Goal: Information Seeking & Learning: Learn about a topic

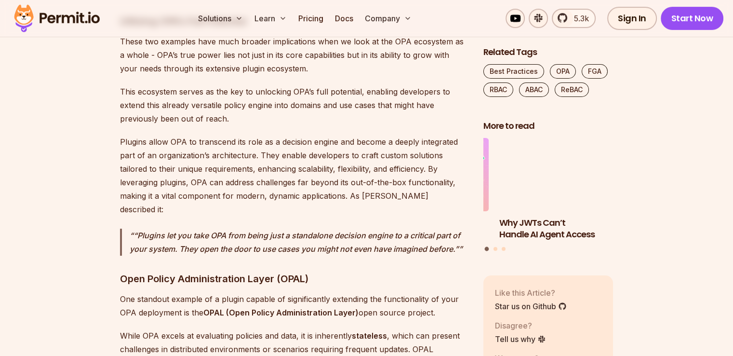
scroll to position [3911, 0]
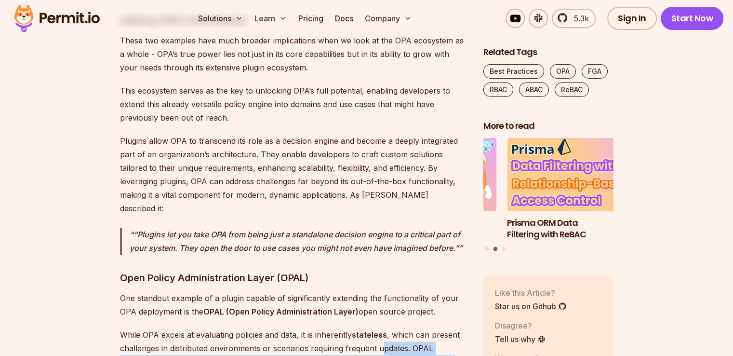
drag, startPoint x: 388, startPoint y: 284, endPoint x: 382, endPoint y: 236, distance: 48.5
click at [382, 328] on p "While OPA excels at evaluating policies and data, it is inherently stateless , …" at bounding box center [294, 355] width 348 height 54
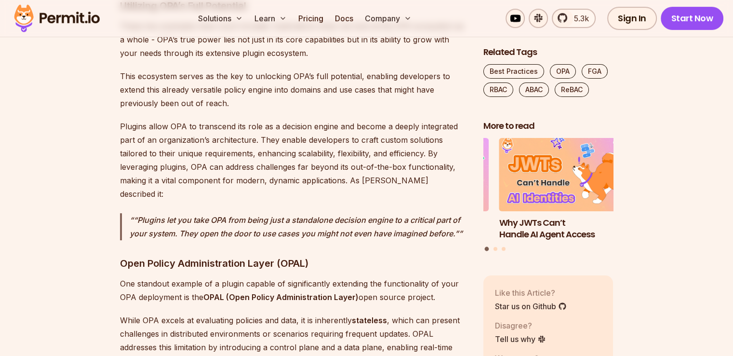
scroll to position [3926, 0]
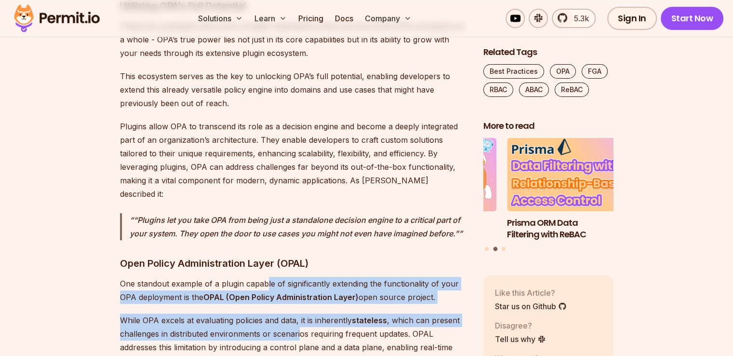
drag, startPoint x: 266, startPoint y: 163, endPoint x: 300, endPoint y: 227, distance: 72.2
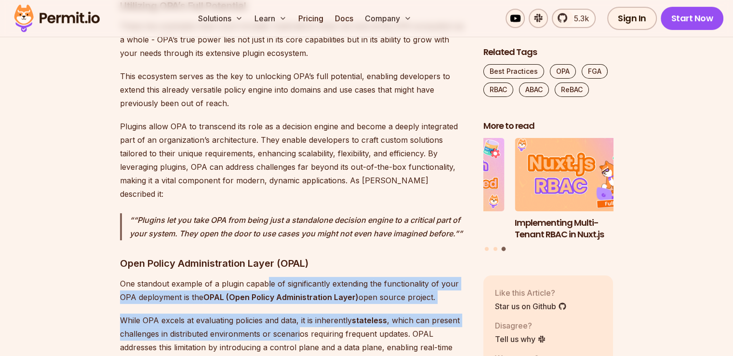
click at [300, 313] on p "While OPA excels at evaluating policies and data, it is inherently stateless , …" at bounding box center [294, 340] width 348 height 54
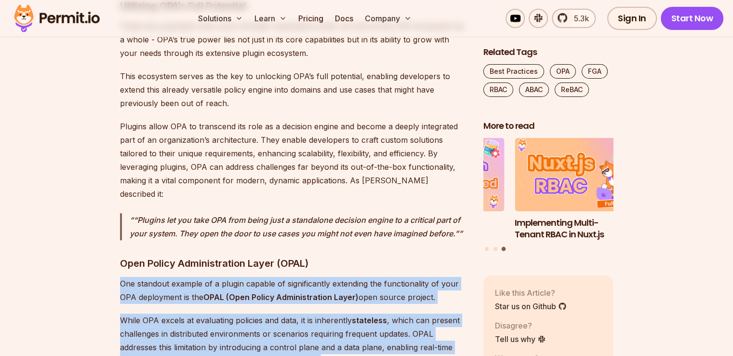
drag, startPoint x: 326, startPoint y: 157, endPoint x: 335, endPoint y: 262, distance: 105.9
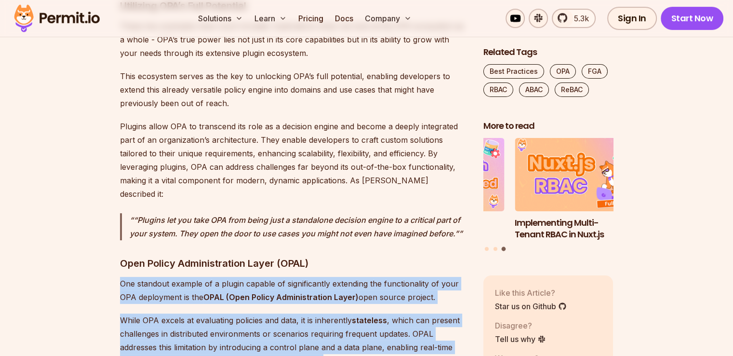
drag, startPoint x: 328, startPoint y: 155, endPoint x: 324, endPoint y: 297, distance: 141.7
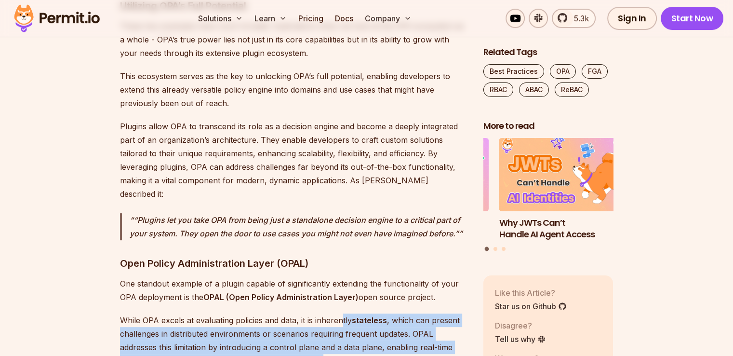
drag, startPoint x: 324, startPoint y: 297, endPoint x: 342, endPoint y: 199, distance: 99.4
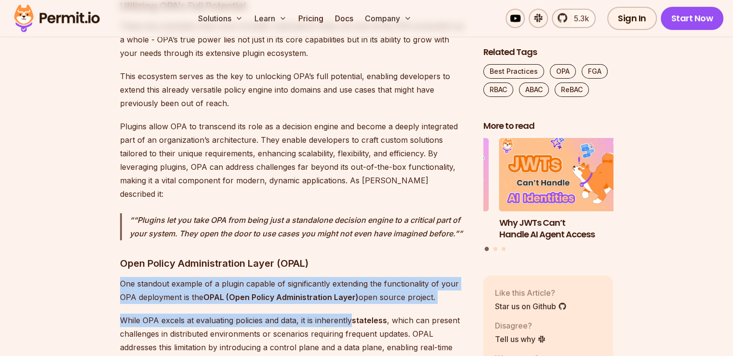
drag, startPoint x: 342, startPoint y: 199, endPoint x: 347, endPoint y: 147, distance: 51.8
click at [347, 255] on h3 "Open Policy Administration Layer (OPAL)" at bounding box center [294, 262] width 348 height 15
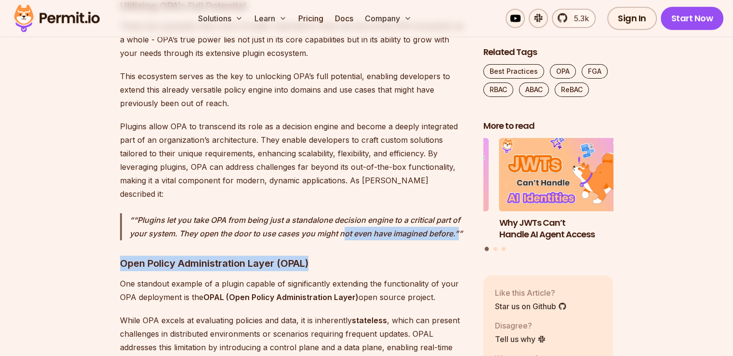
drag, startPoint x: 347, startPoint y: 147, endPoint x: 344, endPoint y: 128, distance: 20.0
click at [344, 213] on p "“Plugins let you take OPA from being just a standalone decision engine to a cri…" at bounding box center [299, 226] width 338 height 27
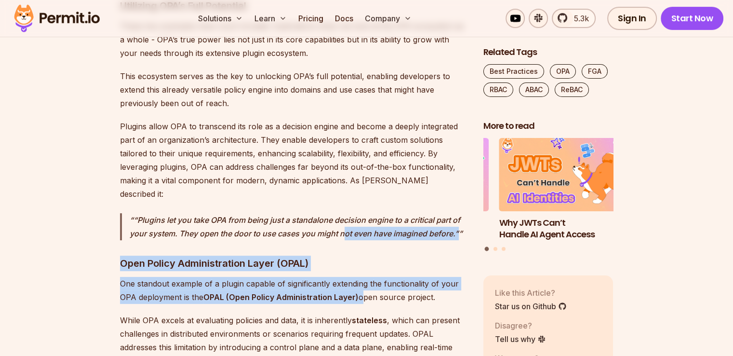
drag, startPoint x: 344, startPoint y: 128, endPoint x: 358, endPoint y: 198, distance: 71.4
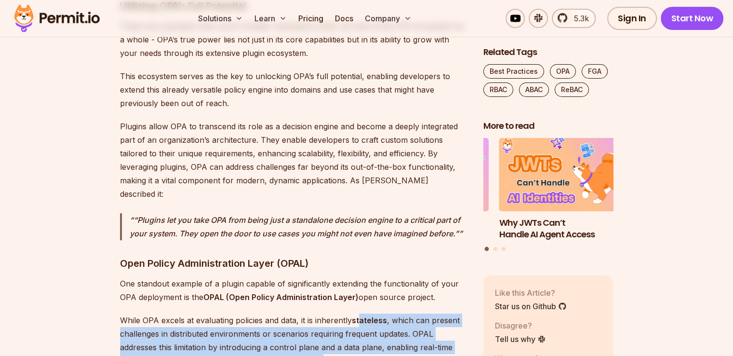
drag, startPoint x: 358, startPoint y: 198, endPoint x: 352, endPoint y: 285, distance: 87.5
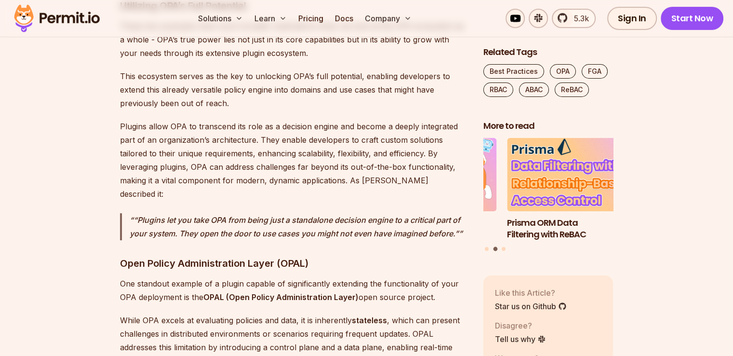
drag, startPoint x: 352, startPoint y: 285, endPoint x: 355, endPoint y: 334, distance: 49.2
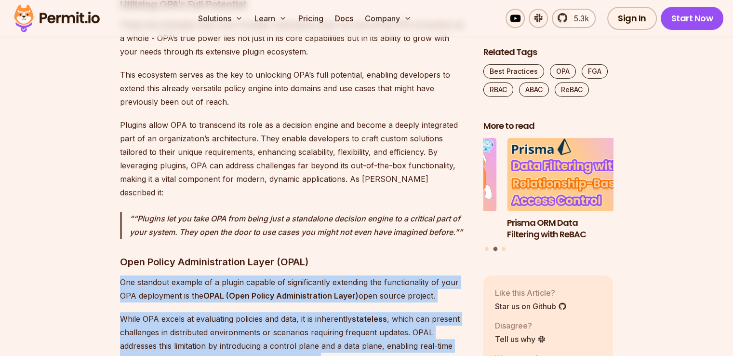
drag, startPoint x: 339, startPoint y: 155, endPoint x: 328, endPoint y: 254, distance: 100.4
click at [328, 312] on p "While OPA excels at evaluating policies and data, it is inherently stateless , …" at bounding box center [294, 339] width 348 height 54
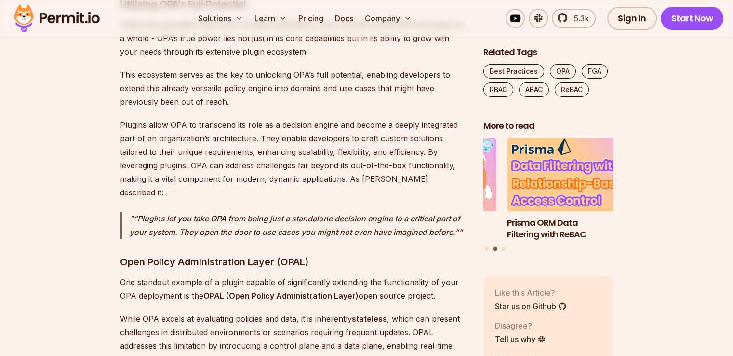
drag, startPoint x: 328, startPoint y: 254, endPoint x: 330, endPoint y: 275, distance: 20.8
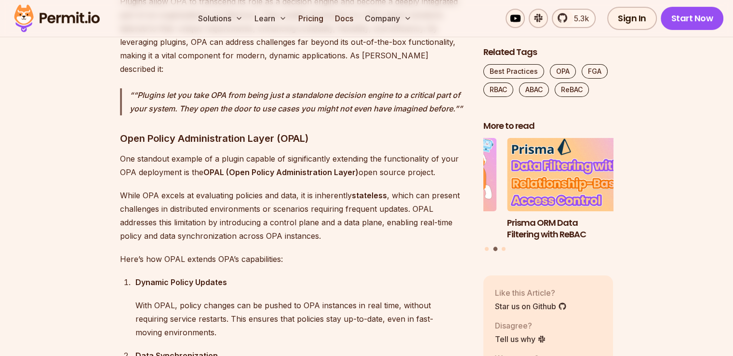
scroll to position [4052, 0]
